Goal: Browse casually: Explore the website without a specific task or goal

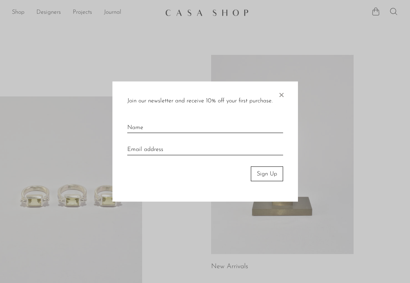
click at [280, 93] on span "×" at bounding box center [281, 93] width 7 height 24
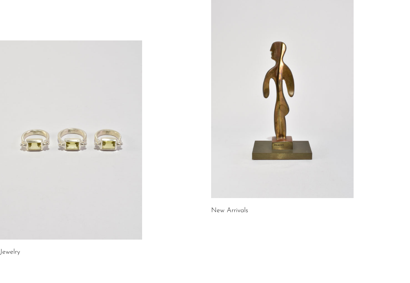
scroll to position [17, 0]
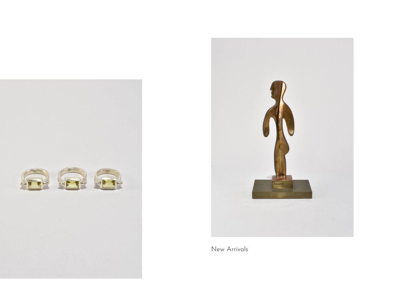
click at [238, 111] on link at bounding box center [282, 137] width 142 height 199
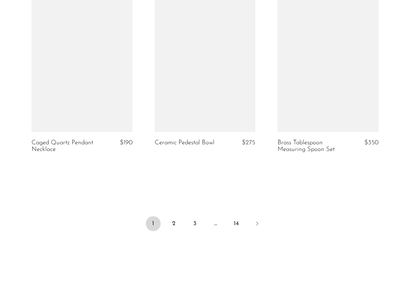
scroll to position [2067, 0]
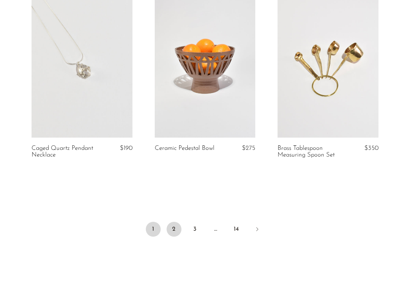
click at [170, 232] on link "2" at bounding box center [174, 229] width 15 height 15
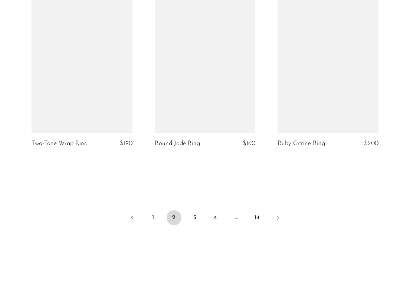
scroll to position [2070, 0]
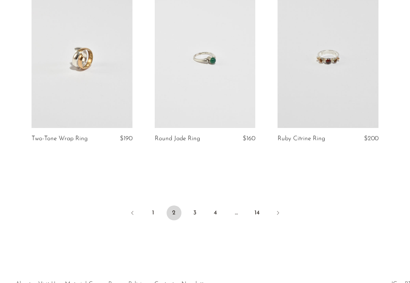
click at [226, 122] on link at bounding box center [205, 57] width 101 height 141
click at [199, 214] on link "3" at bounding box center [195, 213] width 15 height 15
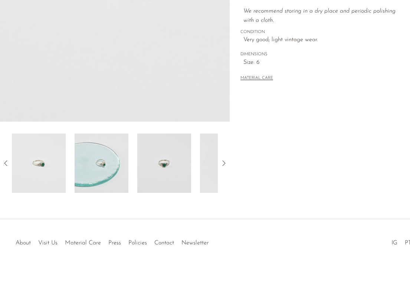
click at [170, 180] on img at bounding box center [164, 163] width 54 height 59
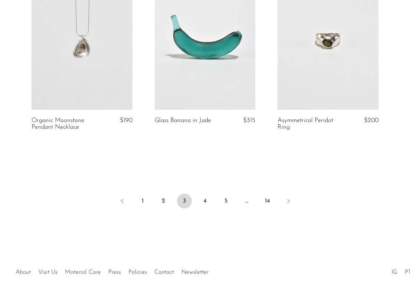
scroll to position [2114, 0]
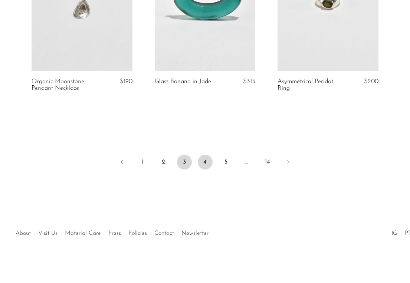
click at [206, 166] on link "4" at bounding box center [205, 162] width 15 height 15
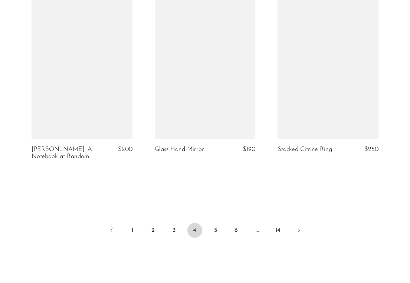
scroll to position [2048, 0]
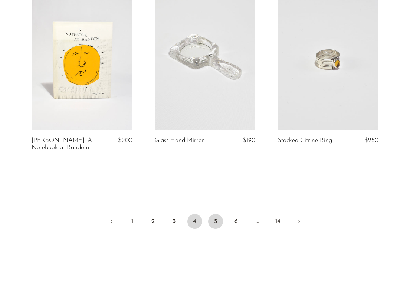
click at [210, 229] on link "5" at bounding box center [215, 221] width 15 height 15
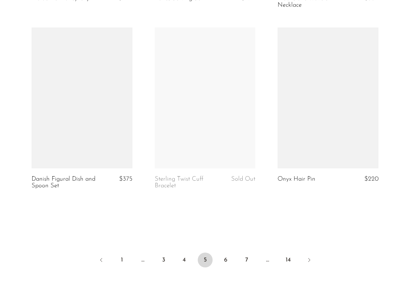
scroll to position [2045, 0]
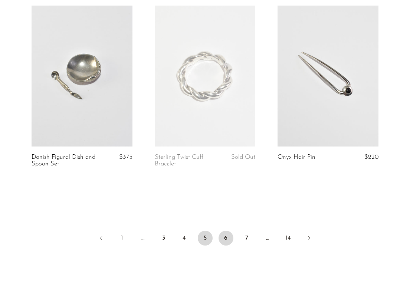
click at [229, 237] on link "6" at bounding box center [226, 238] width 15 height 15
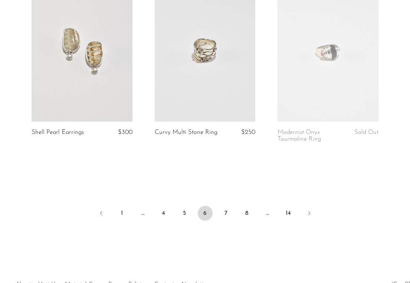
scroll to position [2071, 0]
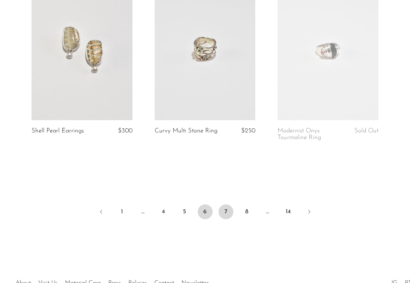
click at [232, 208] on link "7" at bounding box center [226, 212] width 15 height 15
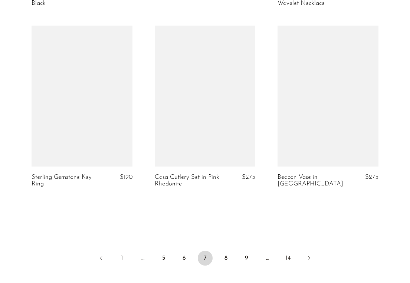
scroll to position [2035, 0]
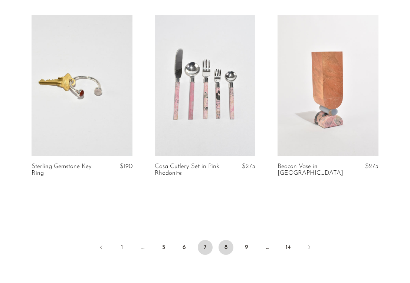
click at [224, 249] on link "8" at bounding box center [226, 247] width 15 height 15
